Goal: Transaction & Acquisition: Download file/media

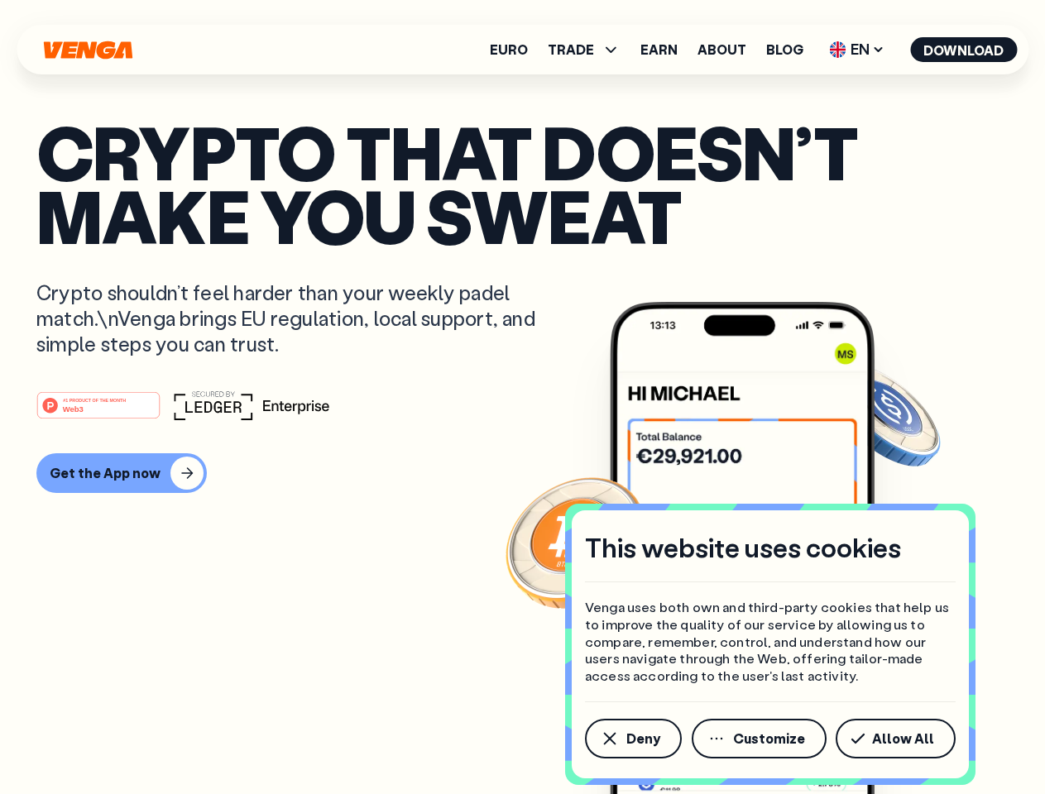
click at [522, 397] on div "#1 PRODUCT OF THE MONTH Web3" at bounding box center [522, 405] width 972 height 30
click at [632, 739] on span "Deny" at bounding box center [643, 738] width 34 height 13
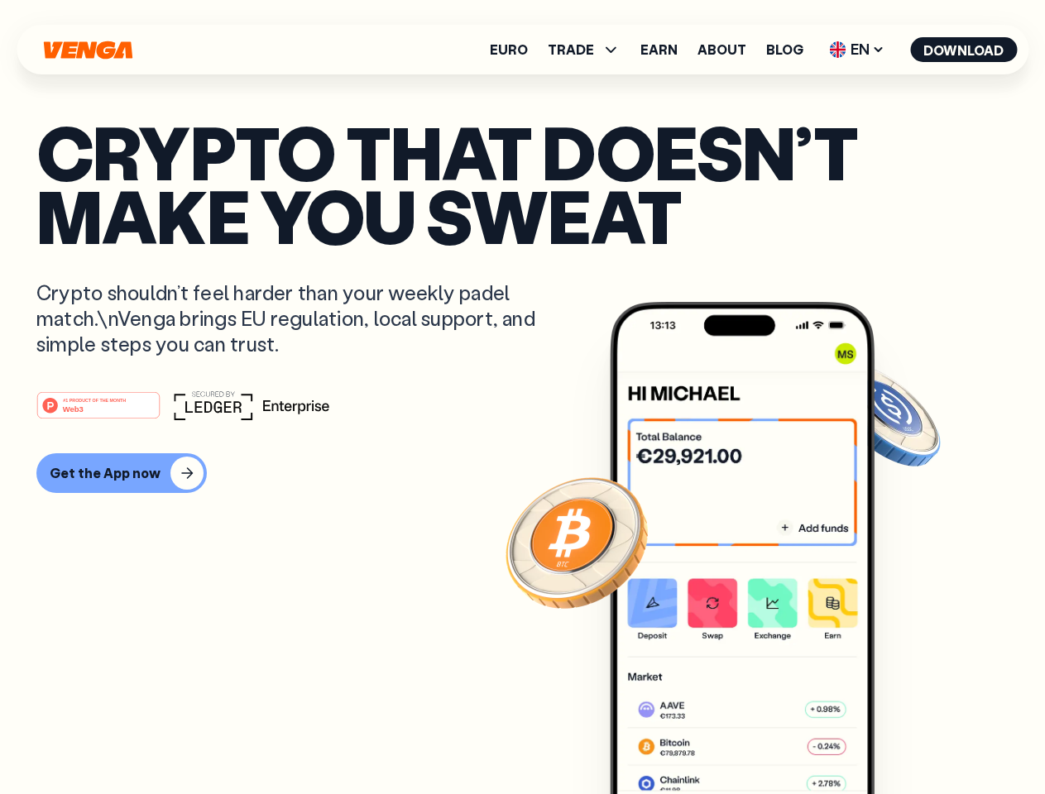
click at [760, 739] on img at bounding box center [742, 579] width 265 height 554
click at [898, 739] on article "Crypto that doesn’t make you sweat Crypto shouldn’t feel harder than your weekl…" at bounding box center [522, 430] width 972 height 620
click at [589, 50] on span "TRADE" at bounding box center [571, 49] width 46 height 13
click at [857, 50] on span "EN" at bounding box center [856, 49] width 67 height 26
click at [964, 50] on button "Download" at bounding box center [963, 49] width 107 height 25
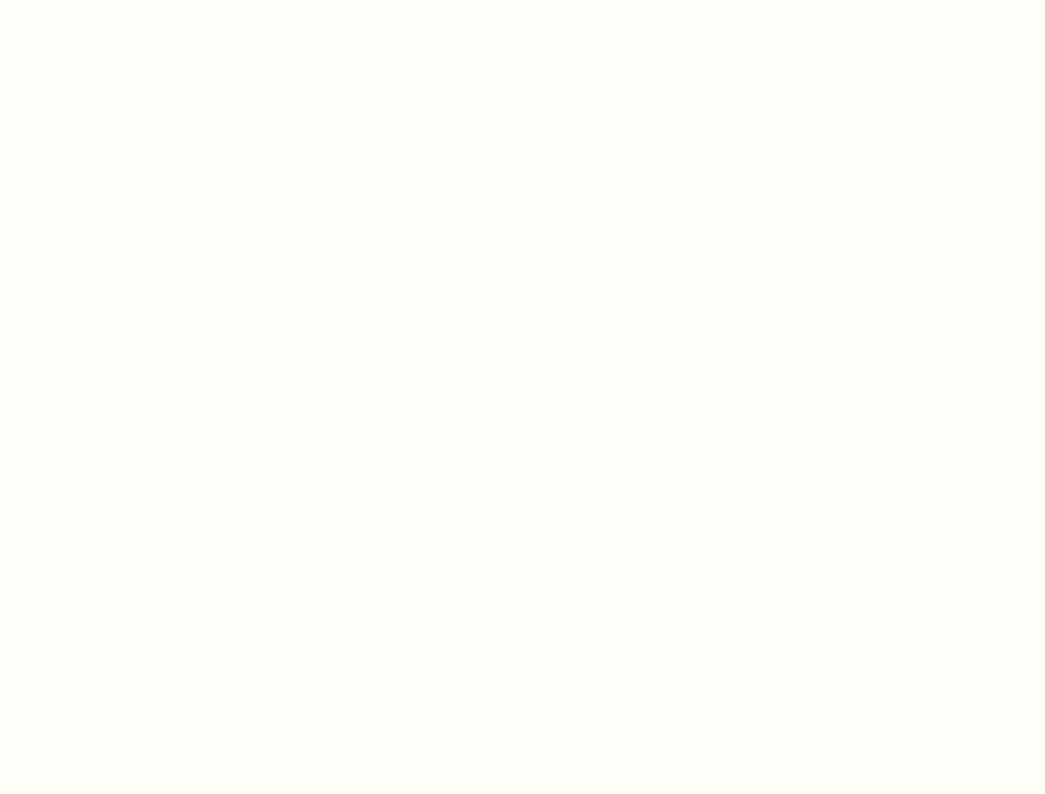
click at [522, 0] on html "This website uses cookies Venga uses both own and third-party cookies that help…" at bounding box center [522, 0] width 1045 height 0
click at [119, 0] on html "This website uses cookies Venga uses both own and third-party cookies that help…" at bounding box center [522, 0] width 1045 height 0
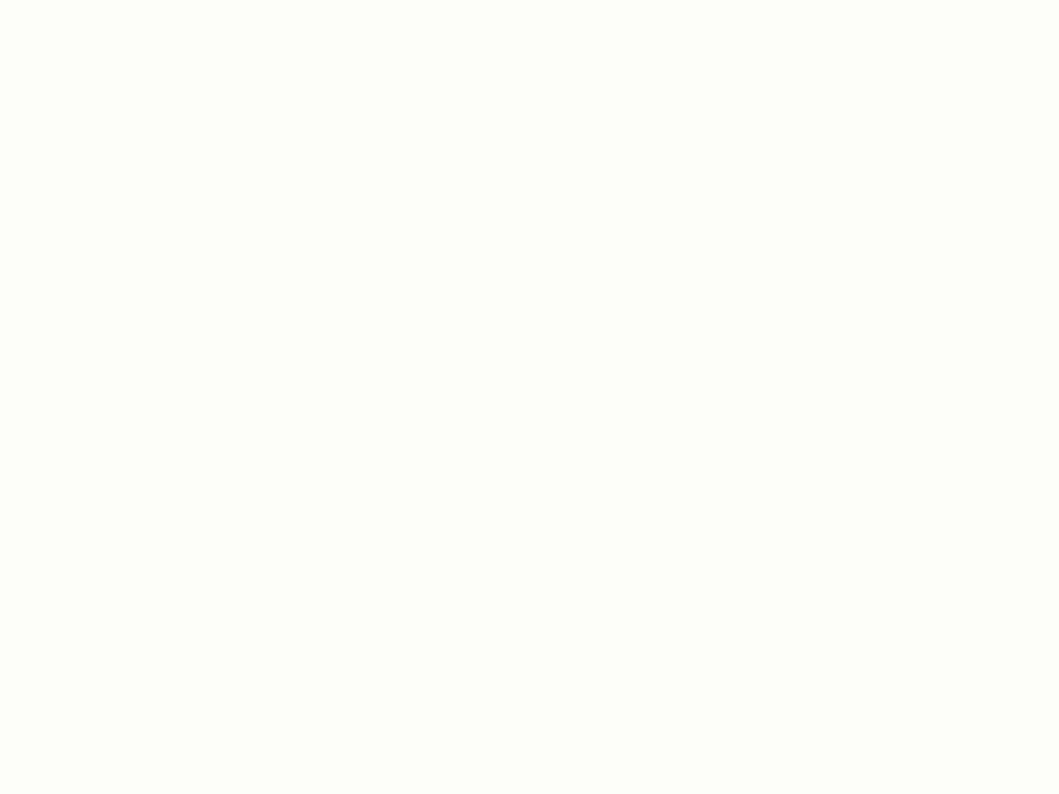
click at [101, 0] on html "This website uses cookies Venga uses both own and third-party cookies that help…" at bounding box center [529, 0] width 1059 height 0
